Goal: Transaction & Acquisition: Purchase product/service

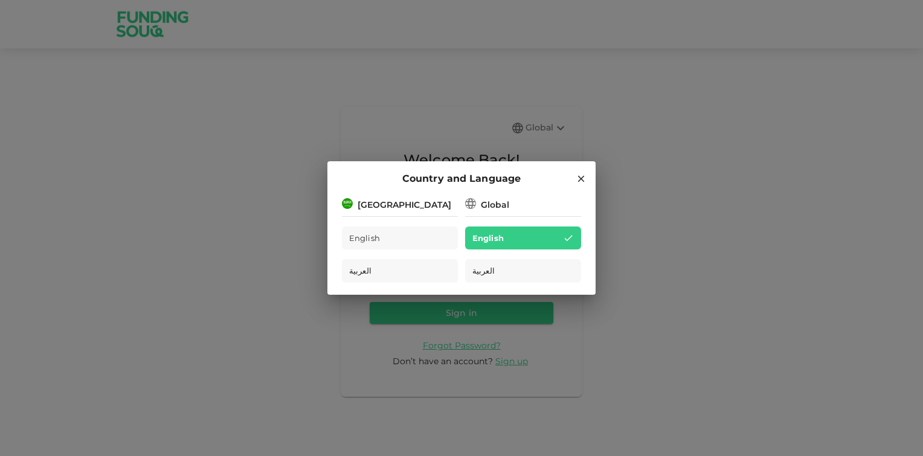
click at [582, 181] on icon at bounding box center [581, 179] width 7 height 7
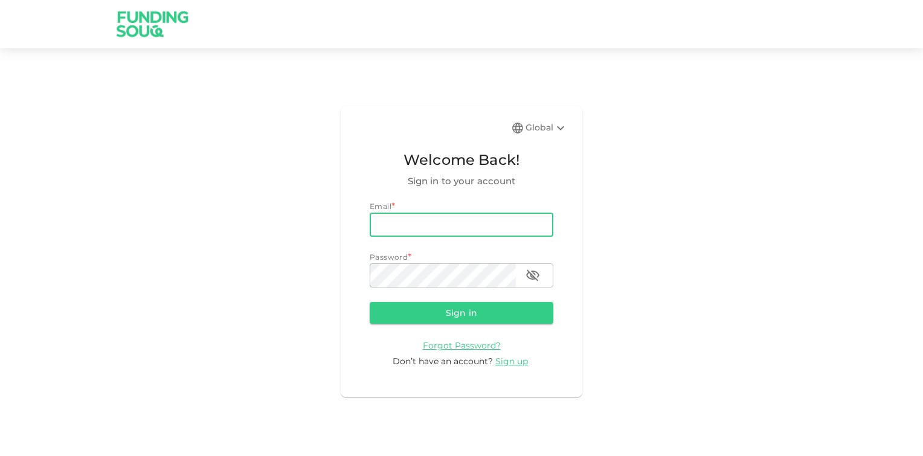
click at [397, 223] on input "email" at bounding box center [462, 225] width 184 height 24
type input "[EMAIL_ADDRESS][DOMAIN_NAME]"
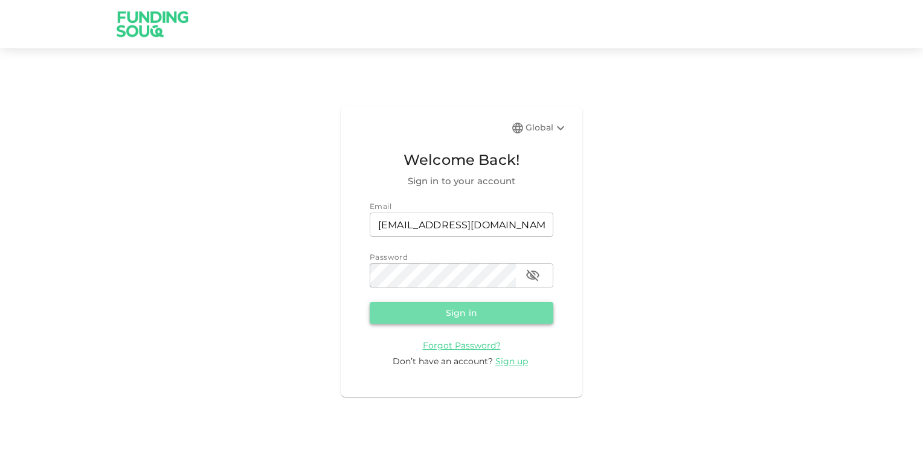
click at [434, 310] on button "Sign in" at bounding box center [462, 313] width 184 height 22
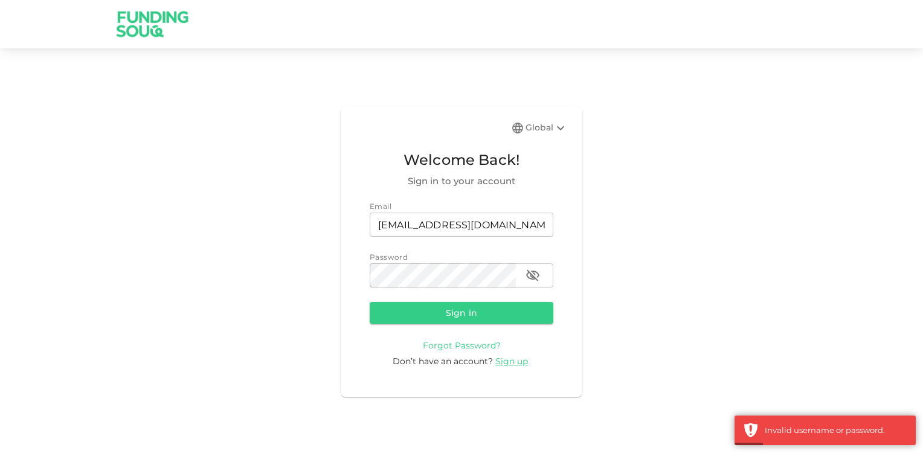
click at [445, 344] on span "Forgot Password?" at bounding box center [462, 345] width 78 height 11
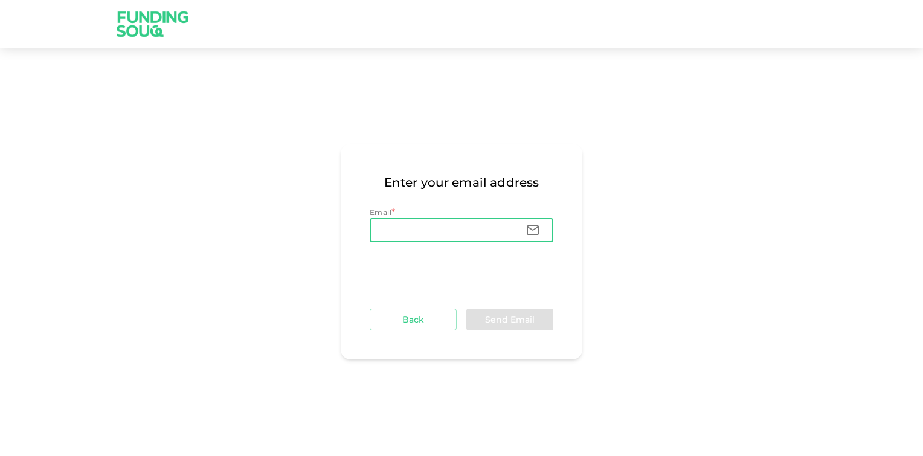
click at [439, 228] on input "Email" at bounding box center [443, 230] width 146 height 24
type input "[EMAIL_ADDRESS][DOMAIN_NAME]"
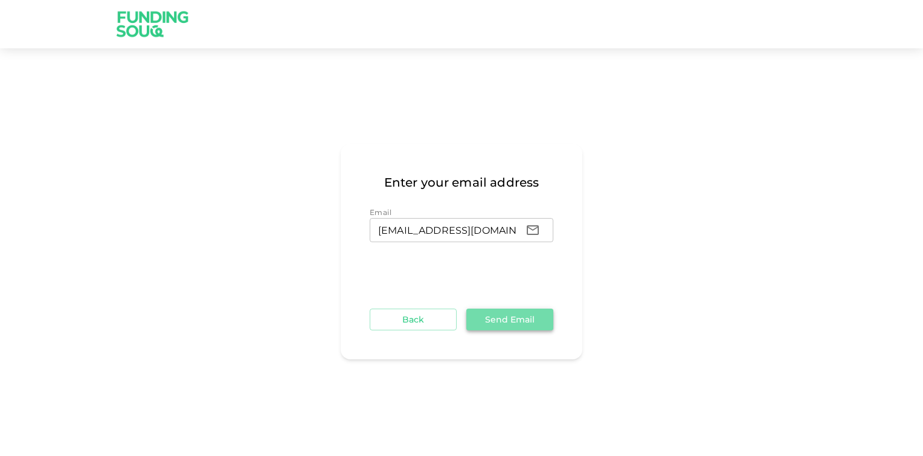
click at [529, 324] on button "Send Email" at bounding box center [509, 320] width 87 height 22
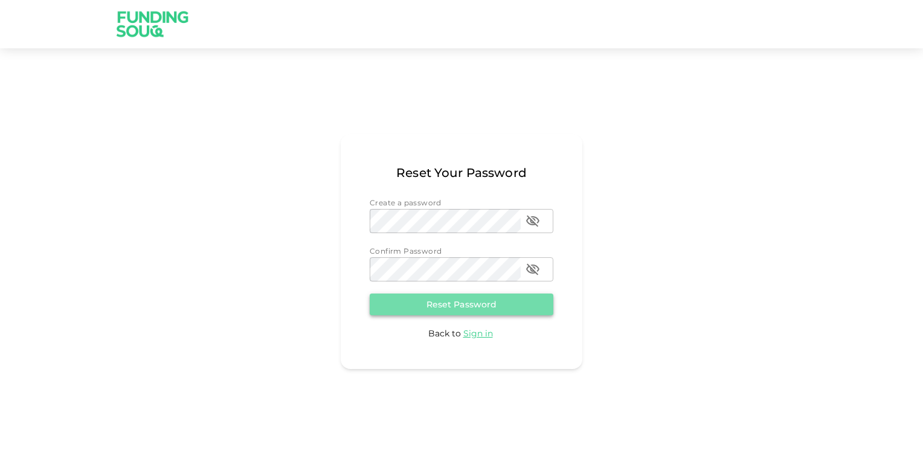
click at [440, 304] on button "Reset Password" at bounding box center [462, 305] width 184 height 22
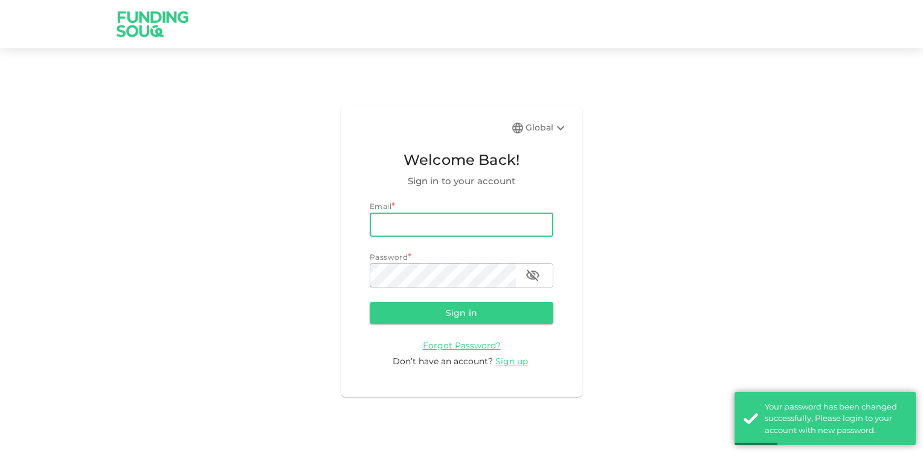
click at [401, 230] on input "email" at bounding box center [462, 225] width 184 height 24
type input "[EMAIL_ADDRESS][DOMAIN_NAME]"
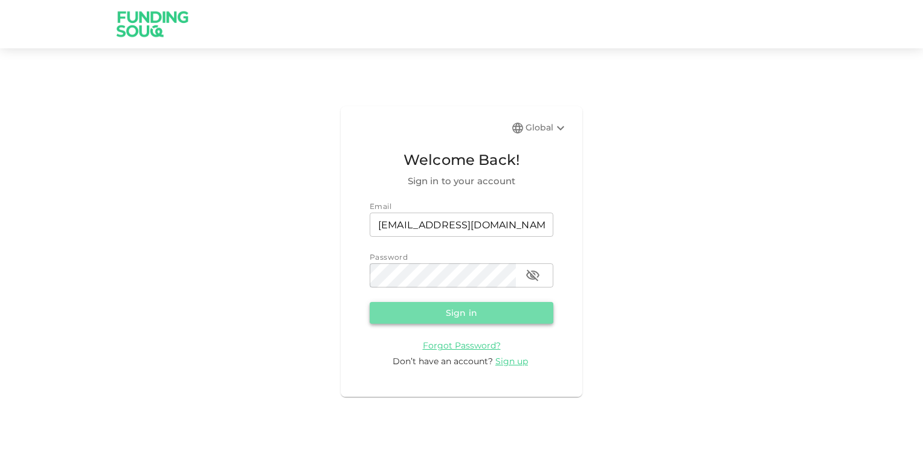
click at [420, 305] on button "Sign in" at bounding box center [462, 313] width 184 height 22
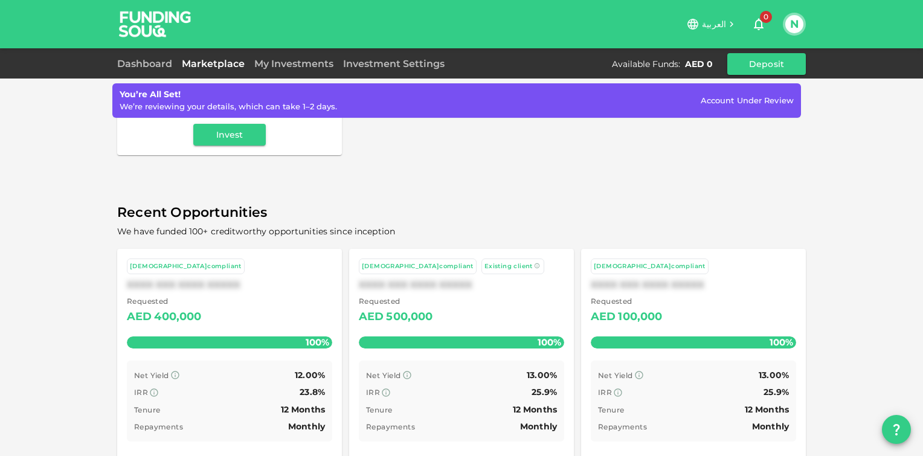
scroll to position [92, 0]
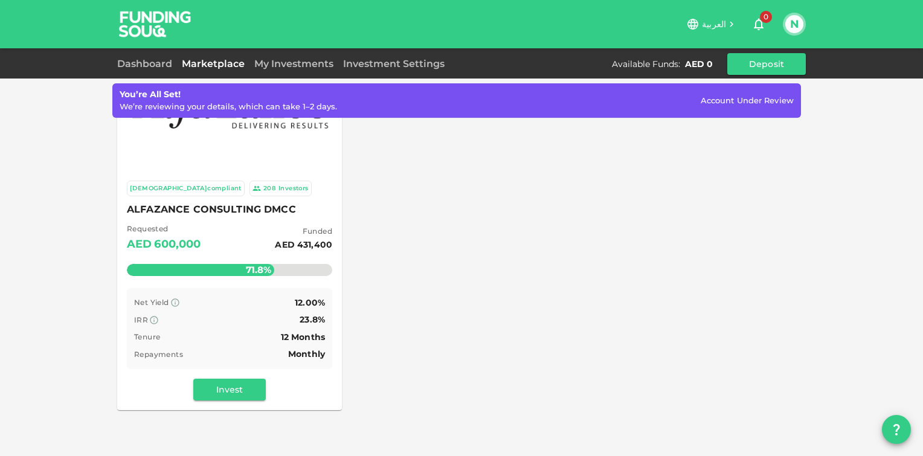
click at [732, 27] on icon at bounding box center [731, 24] width 11 height 11
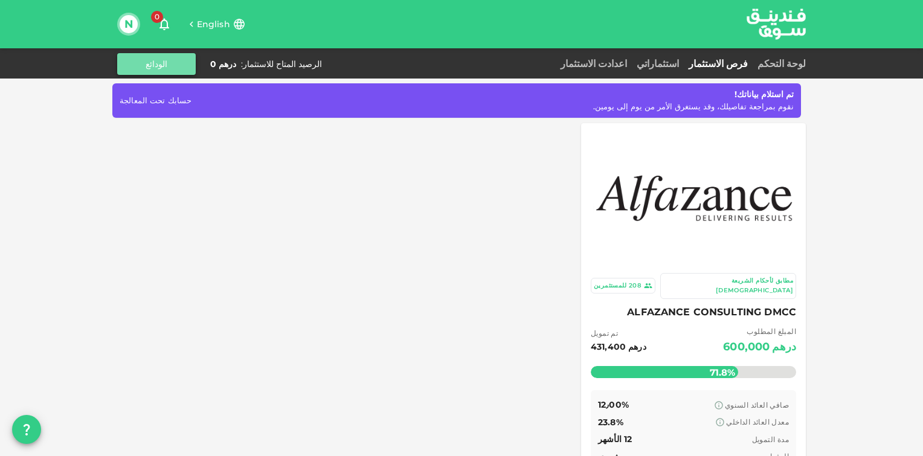
click at [158, 68] on button "الودائع" at bounding box center [156, 64] width 79 height 22
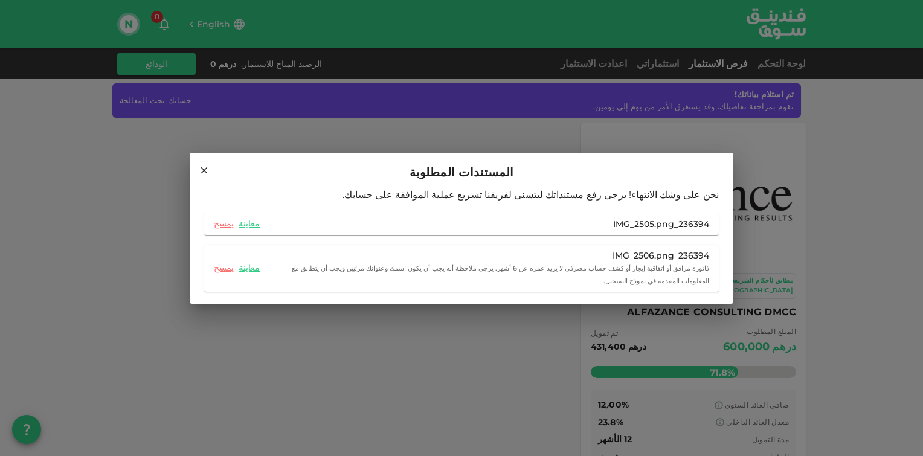
click at [204, 173] on icon at bounding box center [204, 170] width 7 height 7
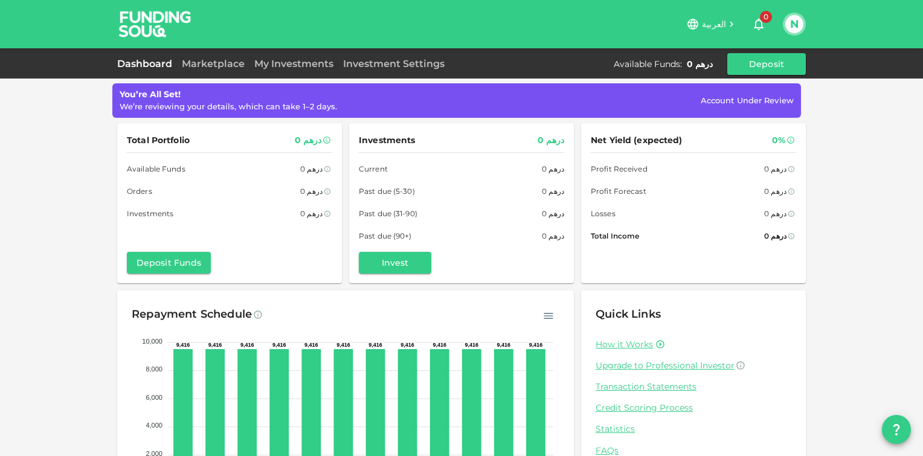
click at [161, 55] on div "Dashboard Marketplace My Investments Investment Settings Available Funds : درهم…" at bounding box center [461, 64] width 689 height 22
click at [799, 22] on button "N" at bounding box center [794, 24] width 18 height 18
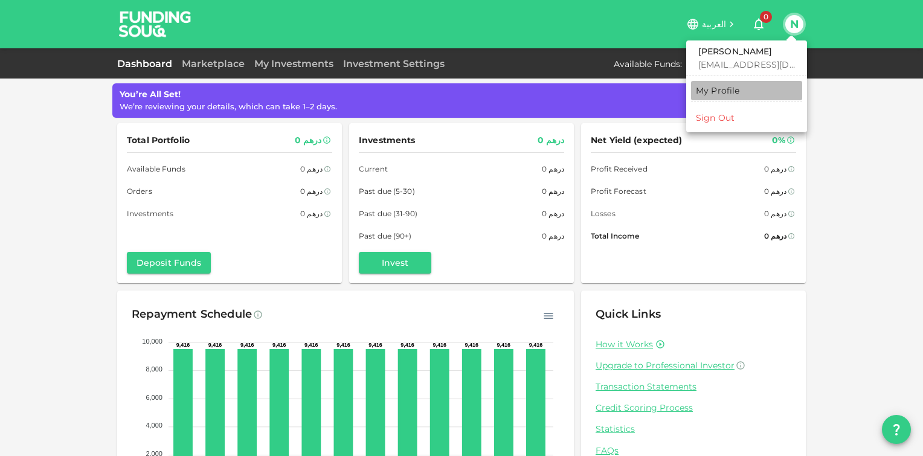
click at [732, 89] on div "My Profile" at bounding box center [718, 91] width 44 height 12
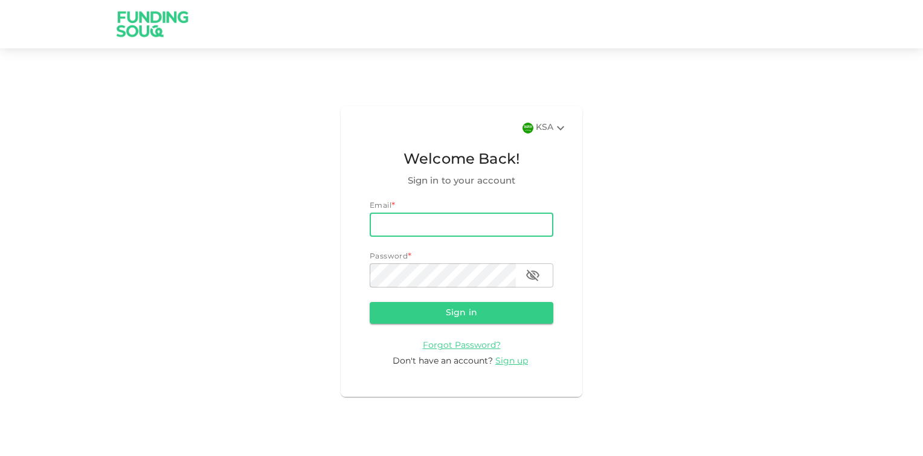
click at [416, 219] on input "email" at bounding box center [462, 225] width 184 height 24
type input "[EMAIL_ADDRESS][DOMAIN_NAME]"
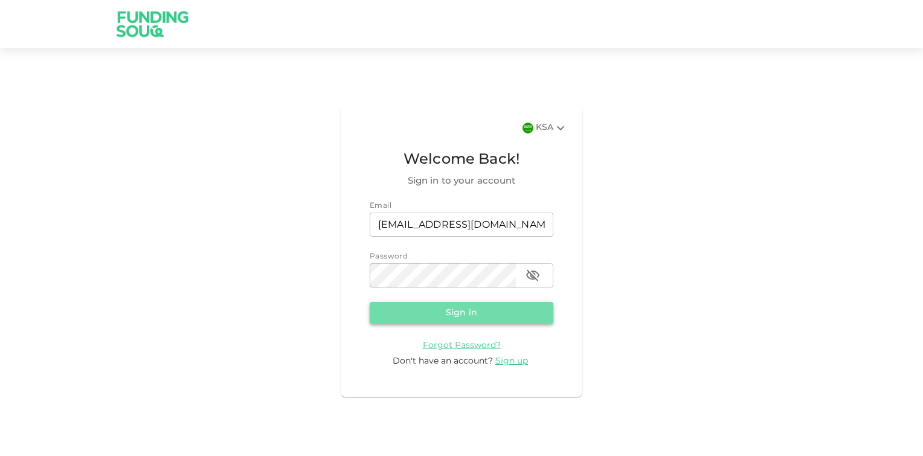
click at [479, 316] on button "Sign in" at bounding box center [462, 313] width 184 height 22
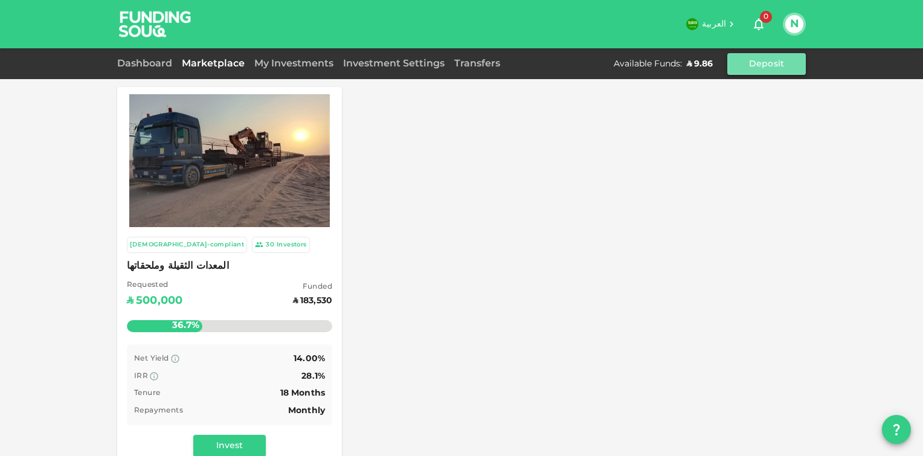
click at [776, 60] on button "Deposit" at bounding box center [766, 64] width 79 height 22
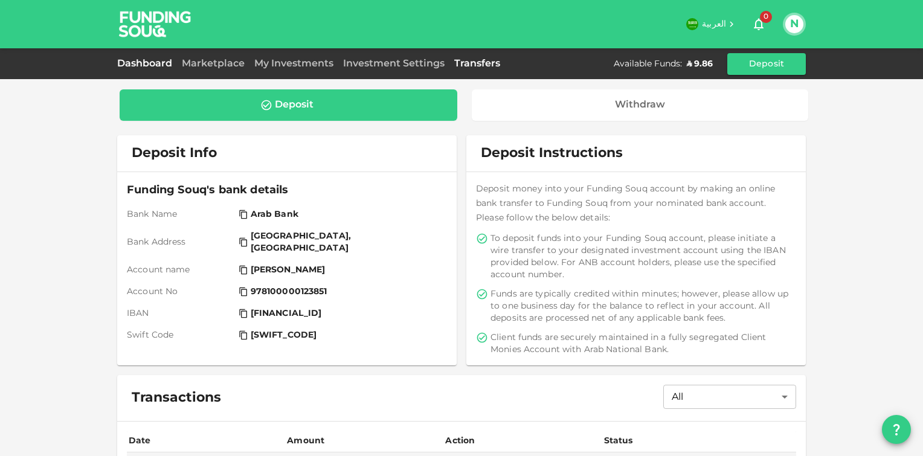
click at [126, 64] on link "Dashboard" at bounding box center [147, 63] width 60 height 9
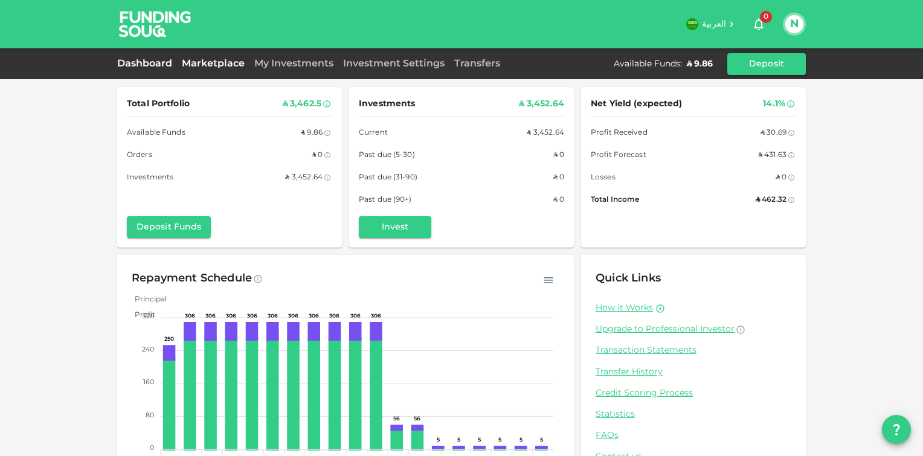
click at [215, 62] on link "Marketplace" at bounding box center [213, 63] width 73 height 9
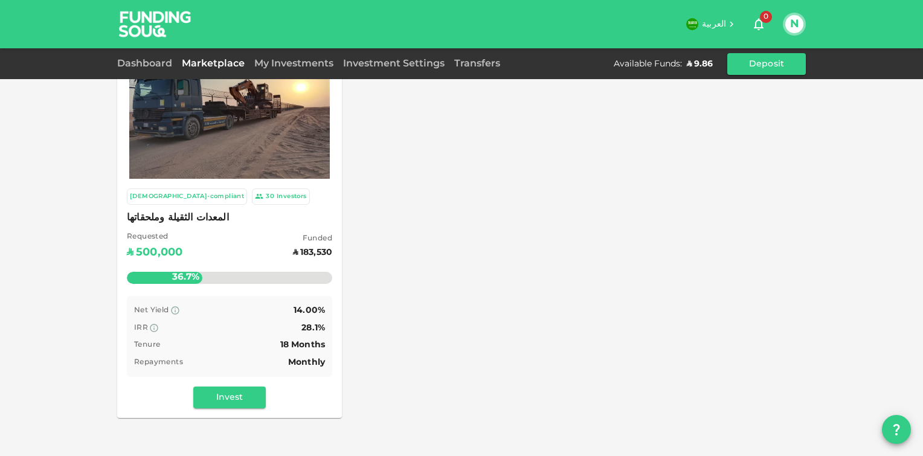
scroll to position [74, 0]
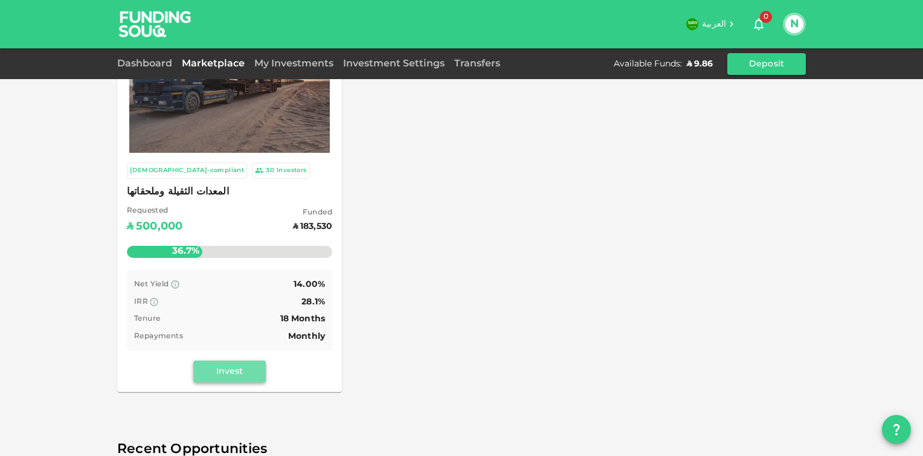
click at [216, 366] on button "Invest" at bounding box center [229, 372] width 73 height 22
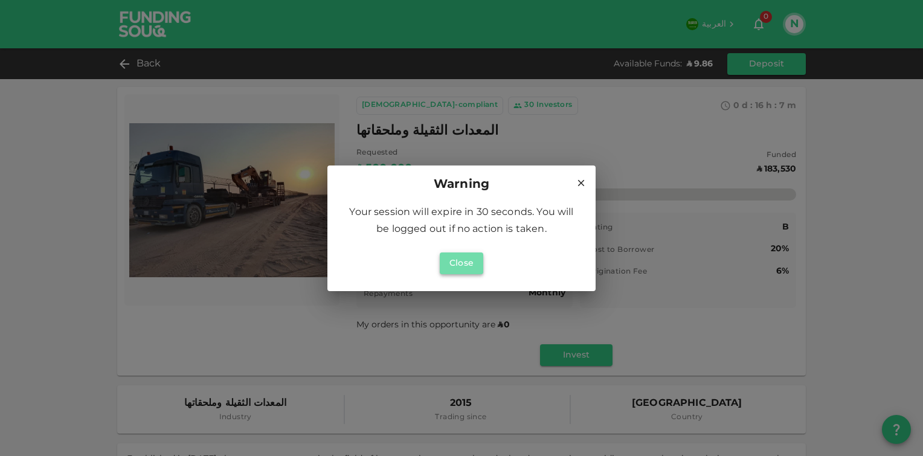
click at [463, 265] on button "Close" at bounding box center [462, 264] width 44 height 22
